Goal: Subscribe to service/newsletter

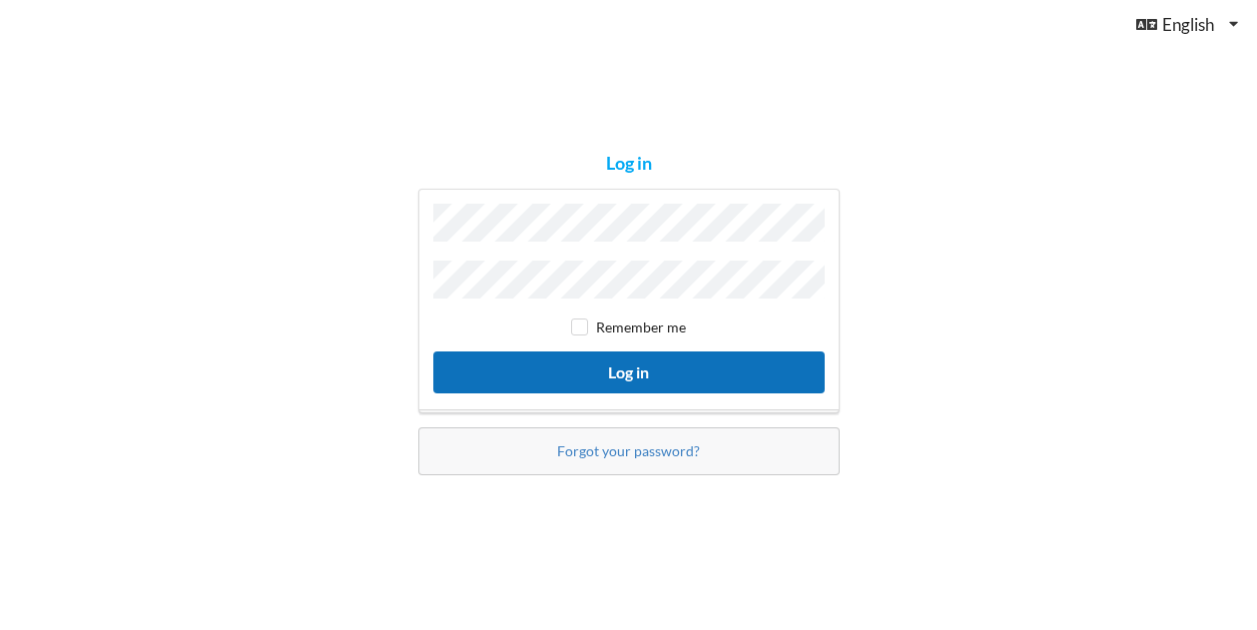
click at [643, 373] on button "Log in" at bounding box center [628, 371] width 391 height 41
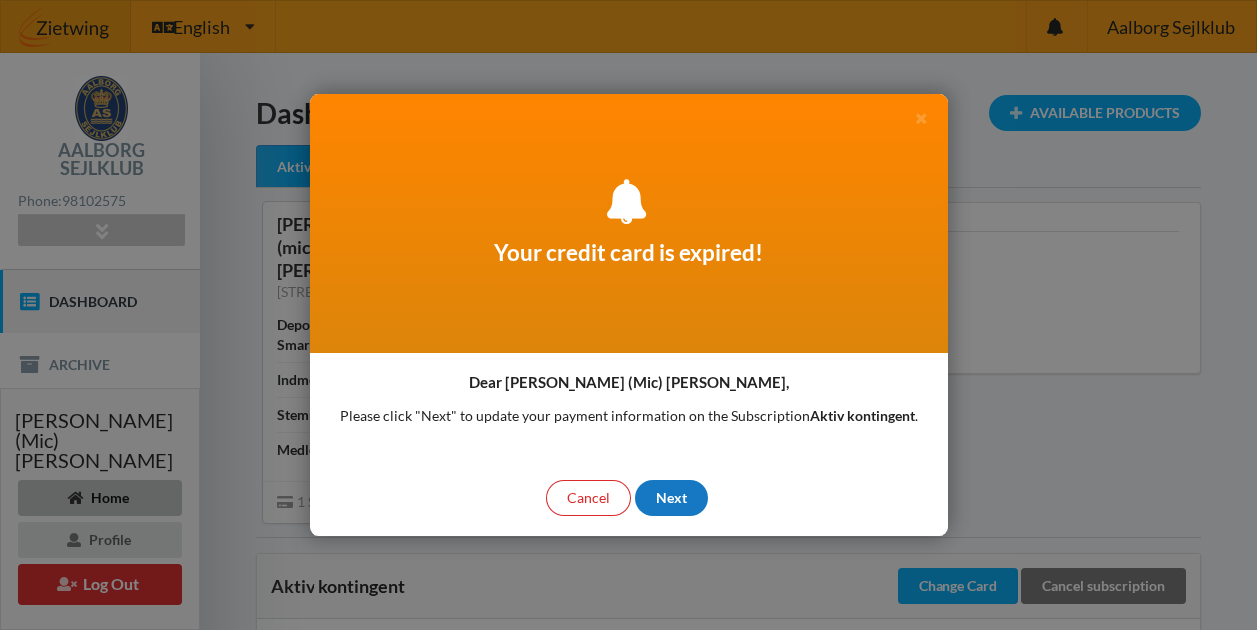
click at [679, 498] on div "Next" at bounding box center [671, 498] width 73 height 36
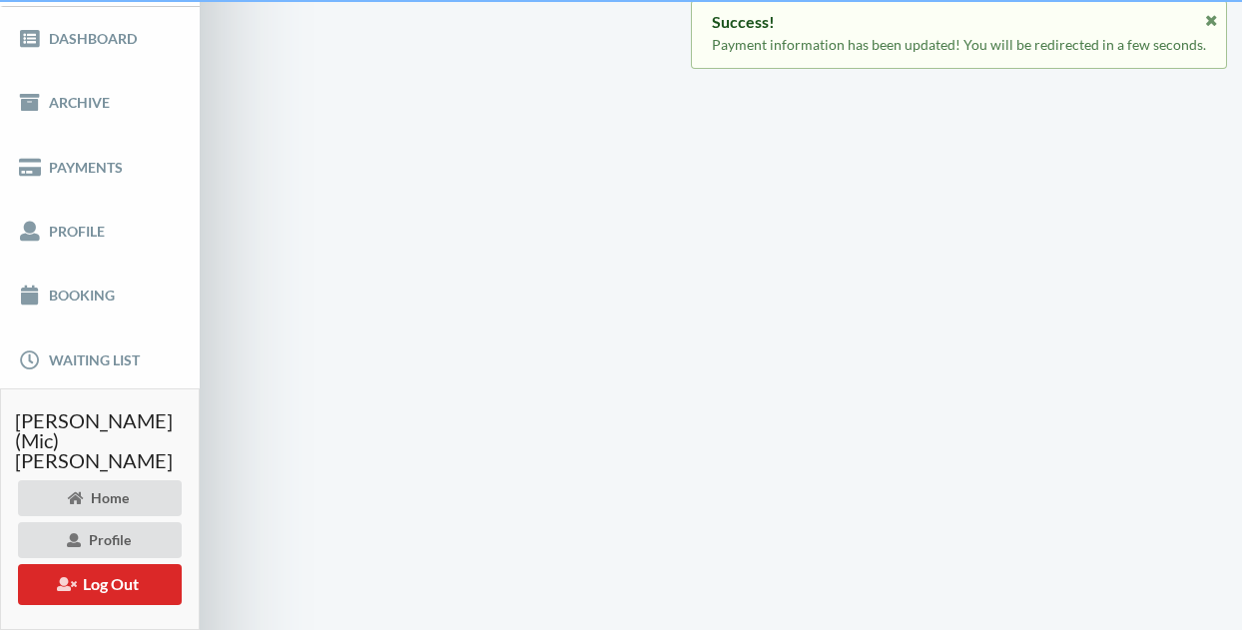
scroll to position [25, 0]
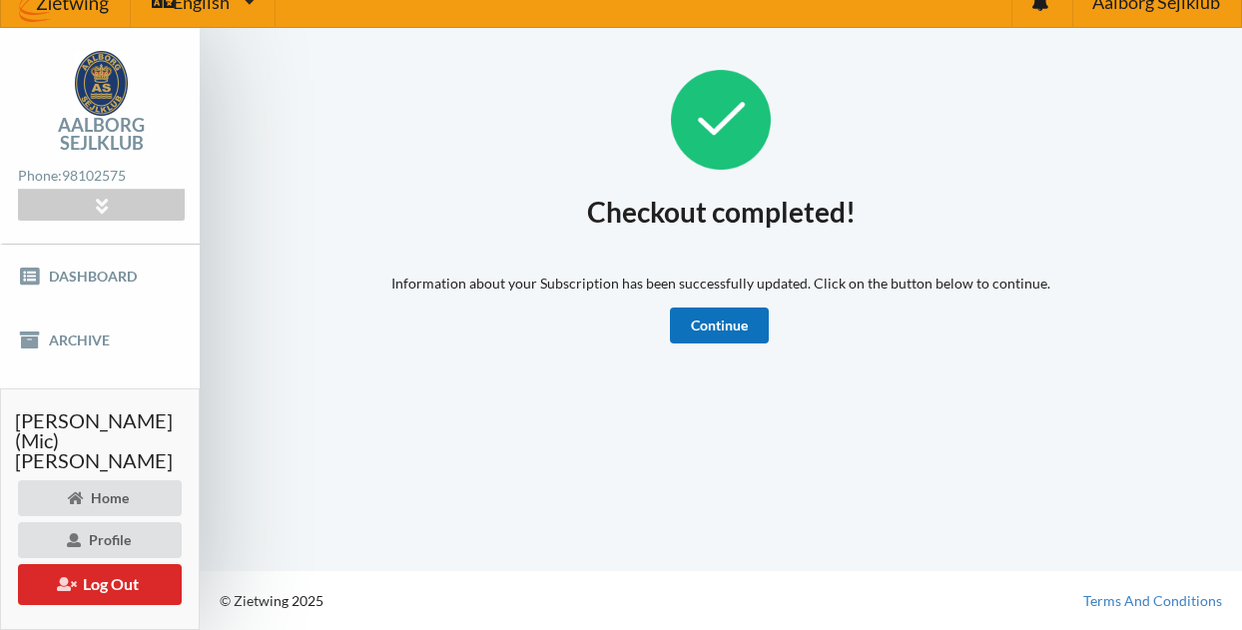
click at [749, 321] on link "Continue" at bounding box center [719, 325] width 99 height 36
